Goal: Information Seeking & Learning: Learn about a topic

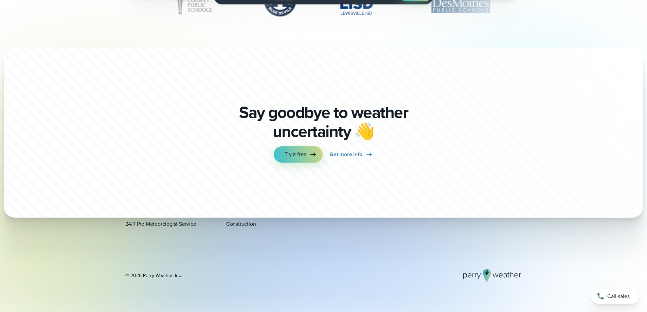
scroll to position [2274, 0]
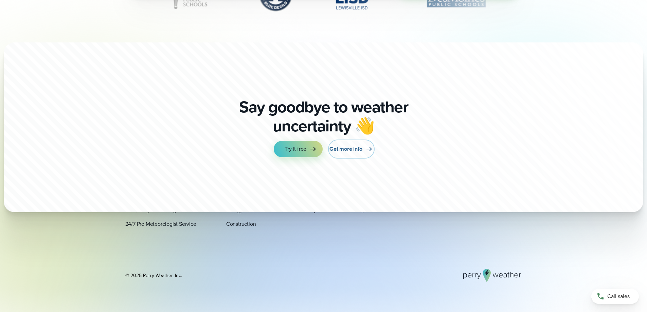
click at [340, 148] on span "Get more info" at bounding box center [345, 149] width 33 height 8
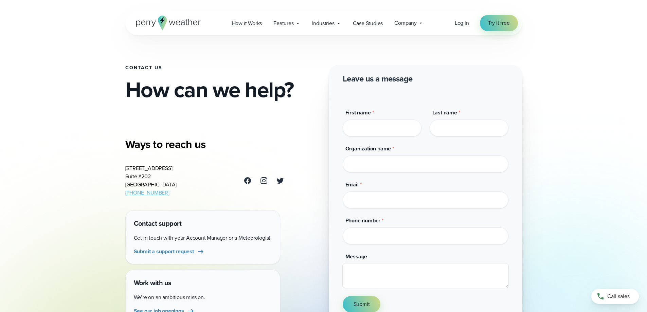
click at [168, 23] on icon at bounding box center [168, 23] width 65 height 15
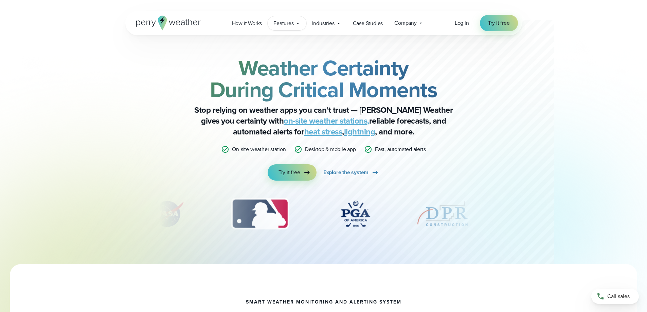
click at [297, 23] on icon at bounding box center [298, 23] width 2 height 1
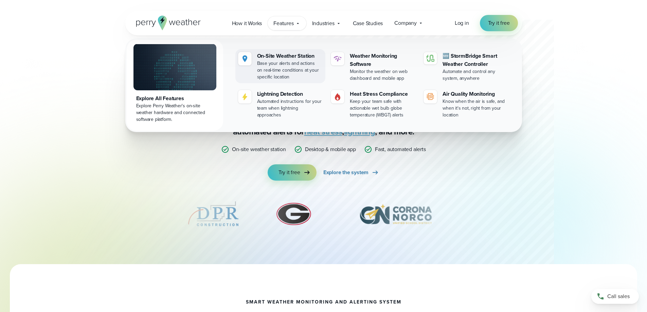
click at [298, 53] on div "On-Site Weather Station" at bounding box center [290, 56] width 66 height 8
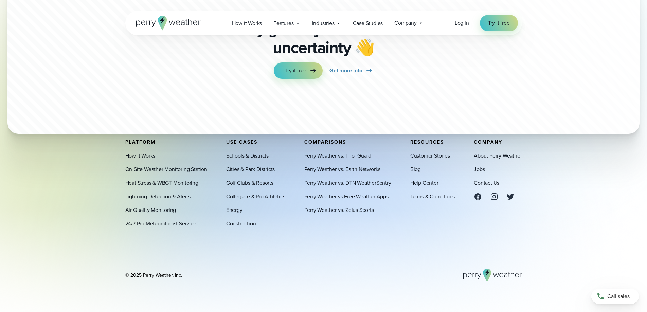
scroll to position [2085, 0]
